Goal: Transaction & Acquisition: Download file/media

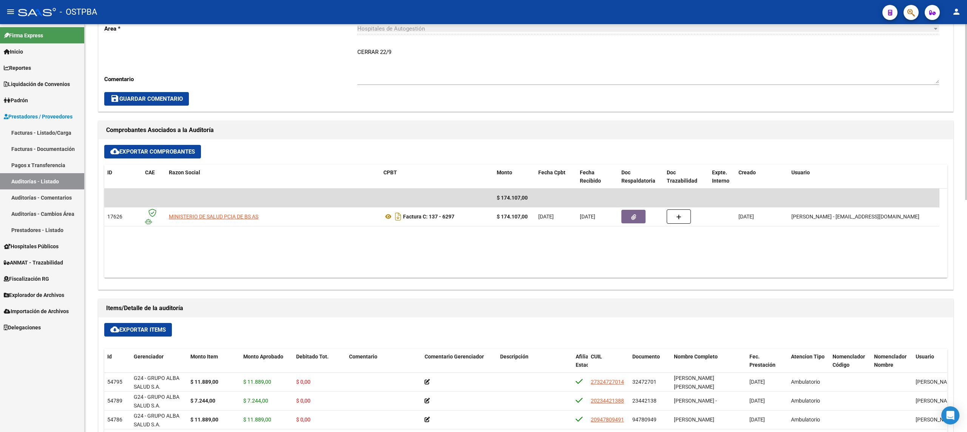
scroll to position [302, 0]
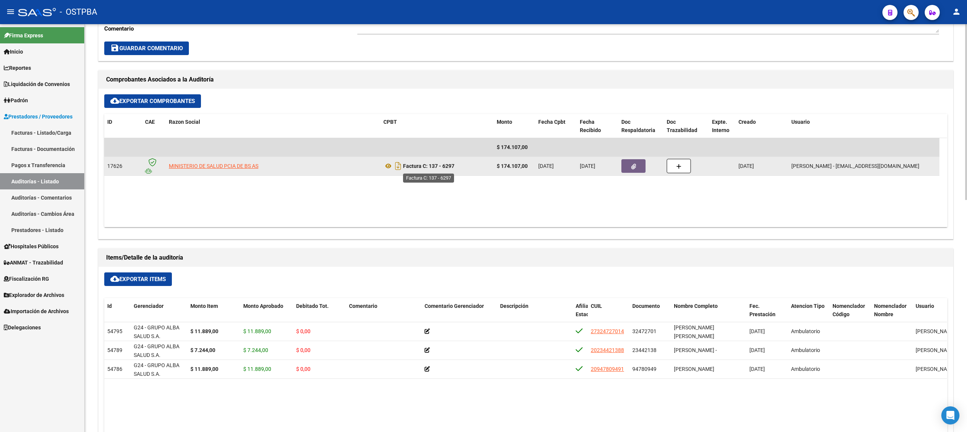
click at [449, 169] on strong "Factura C: 137 - 6297" at bounding box center [428, 166] width 51 height 6
click at [396, 169] on icon "Descargar documento" at bounding box center [398, 166] width 10 height 12
click at [627, 166] on button "button" at bounding box center [633, 166] width 24 height 14
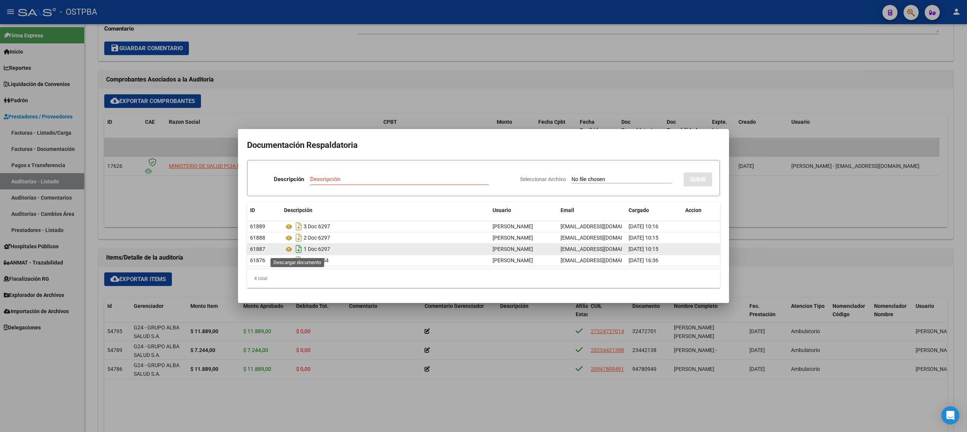
click at [299, 251] on icon "Descargar documento" at bounding box center [299, 249] width 10 height 12
click at [297, 250] on icon "Descargar documento" at bounding box center [299, 249] width 10 height 12
click at [367, 97] on div at bounding box center [483, 216] width 967 height 432
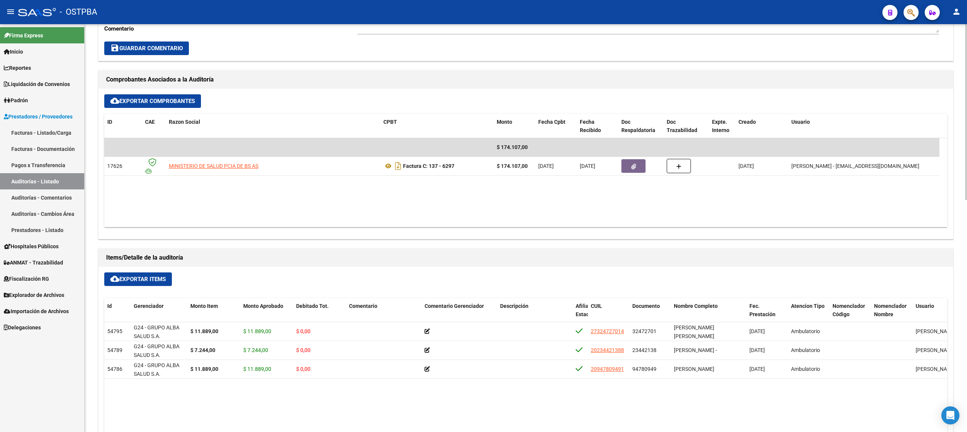
scroll to position [0, 0]
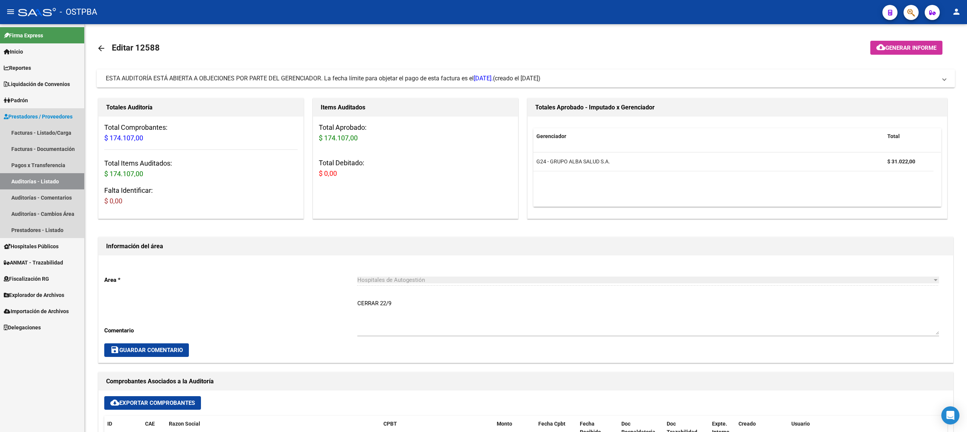
click at [38, 181] on link "Auditorías - Listado" at bounding box center [42, 181] width 84 height 16
